Goal: Check status: Check status

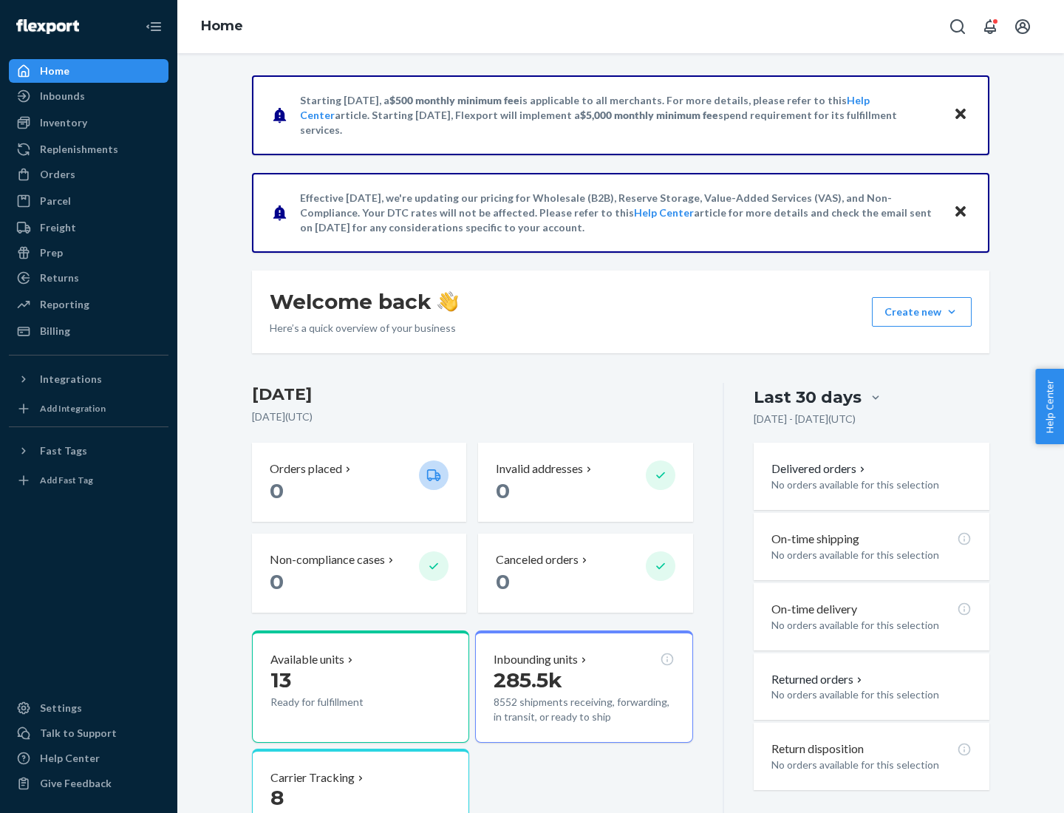
click at [952, 312] on button "Create new Create new inbound Create new order Create new product" at bounding box center [922, 312] width 100 height 30
click at [61, 96] on div "Inbounds" at bounding box center [62, 96] width 45 height 15
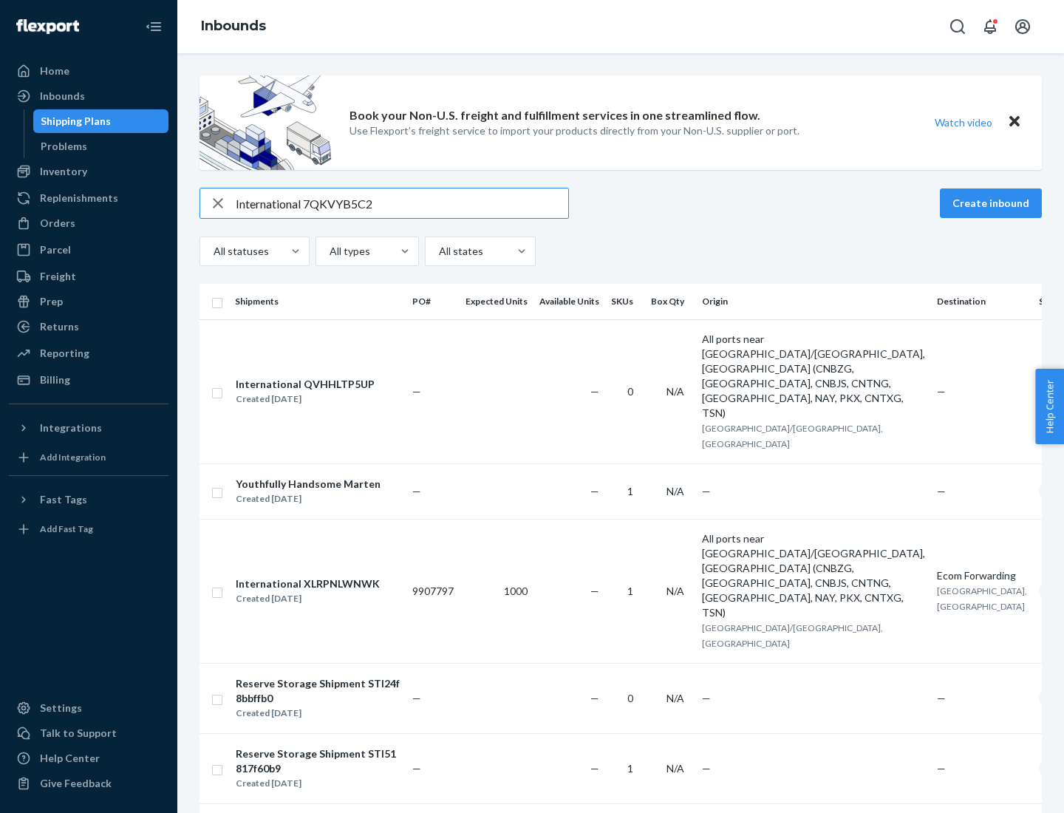
type input "International 7QKVYB5C29"
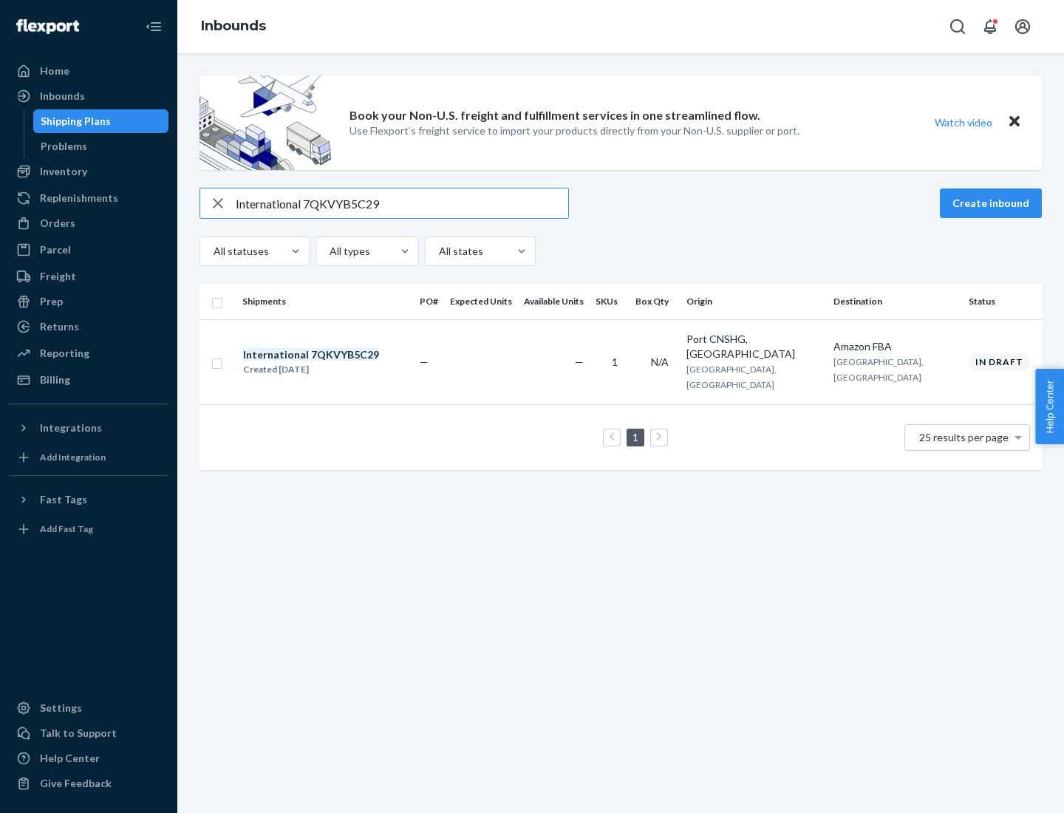
click at [336, 362] on div "Created [DATE]" at bounding box center [311, 369] width 136 height 15
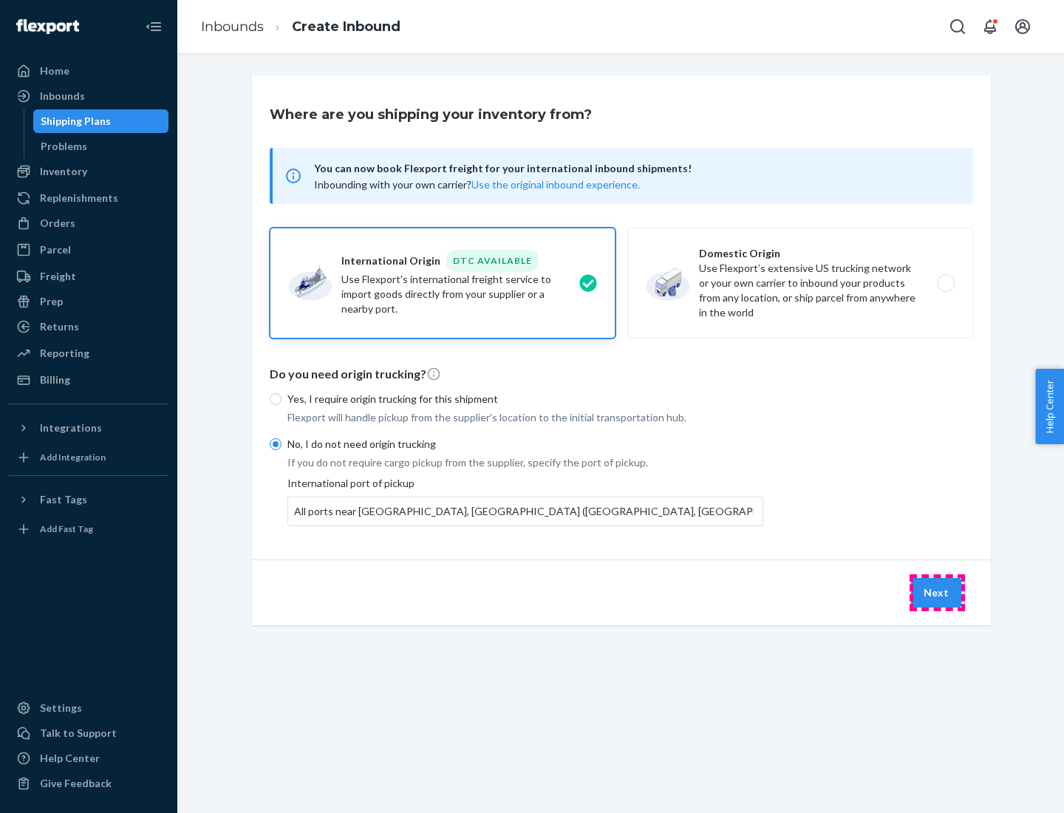
click at [937, 592] on button "Next" at bounding box center [936, 593] width 50 height 30
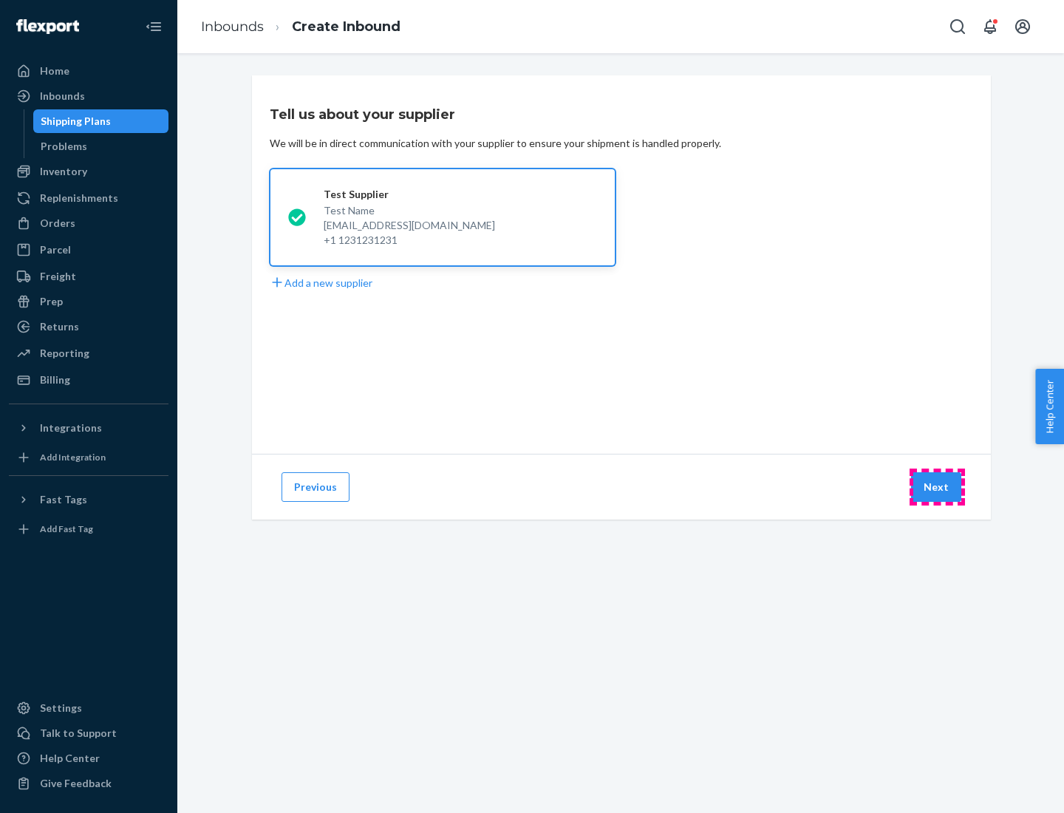
click at [937, 487] on button "Next" at bounding box center [936, 487] width 50 height 30
